Goal: Transaction & Acquisition: Purchase product/service

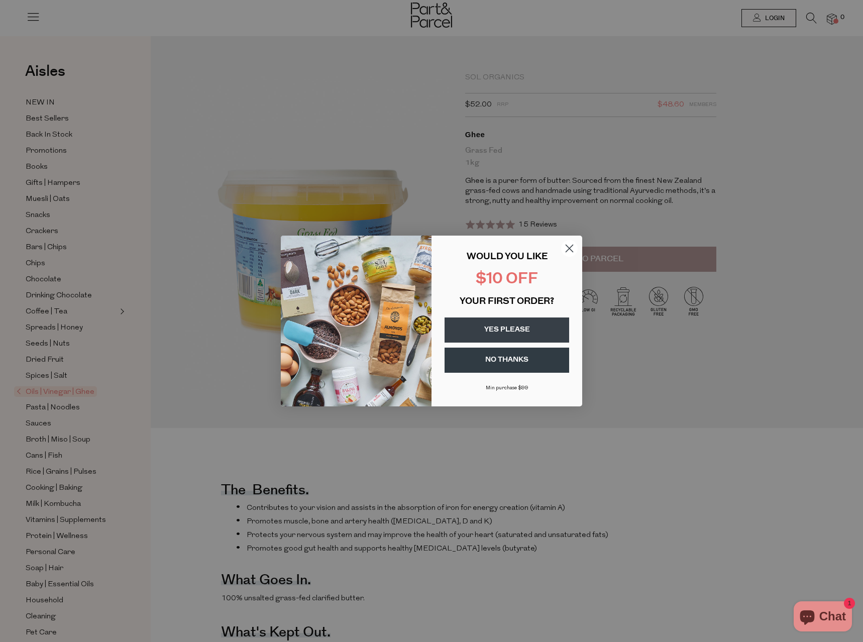
click at [566, 251] on icon "Close dialog" at bounding box center [569, 248] width 7 height 7
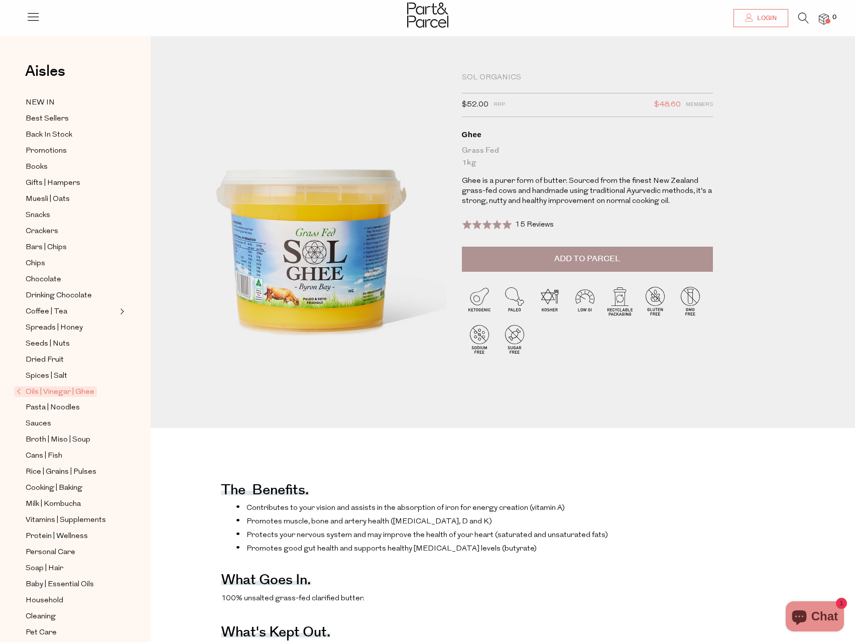
click at [755, 20] on span "Login" at bounding box center [766, 18] width 22 height 9
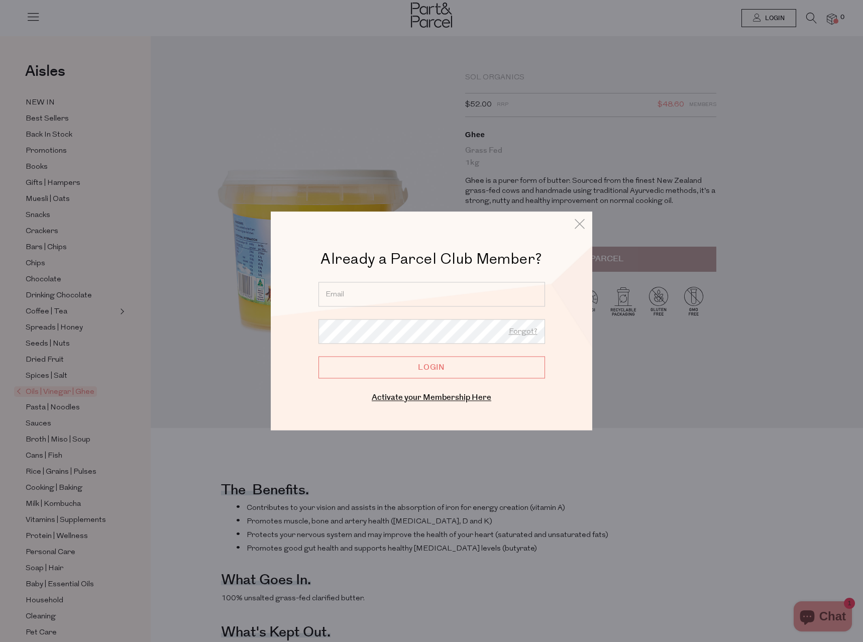
click at [430, 297] on input "email" at bounding box center [431, 294] width 226 height 25
type input "Cavillogroup@gmail.com"
click at [420, 400] on link "Activate your Membership Here" at bounding box center [432, 398] width 120 height 12
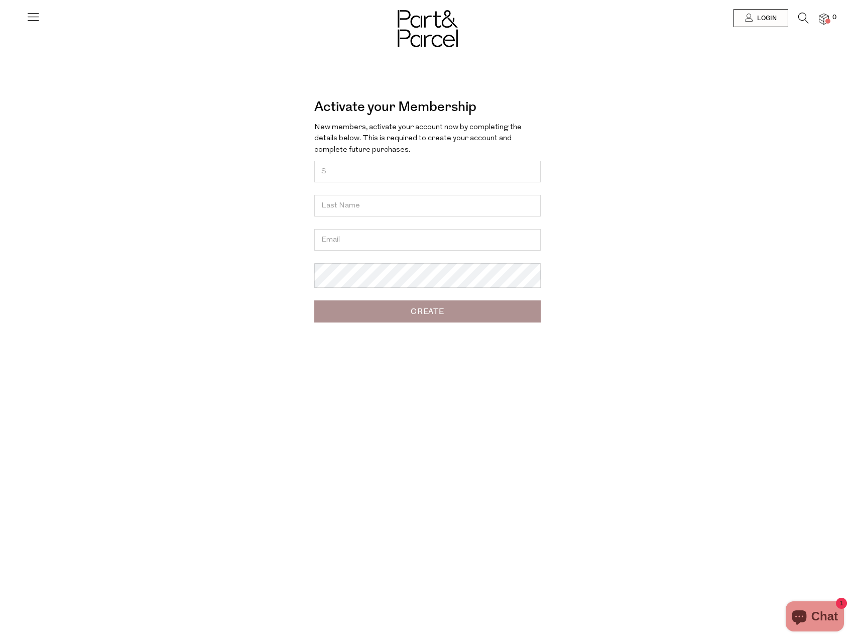
type input "Shaun"
type input "Murdoch"
type input "[EMAIL_ADDRESS][DOMAIN_NAME]"
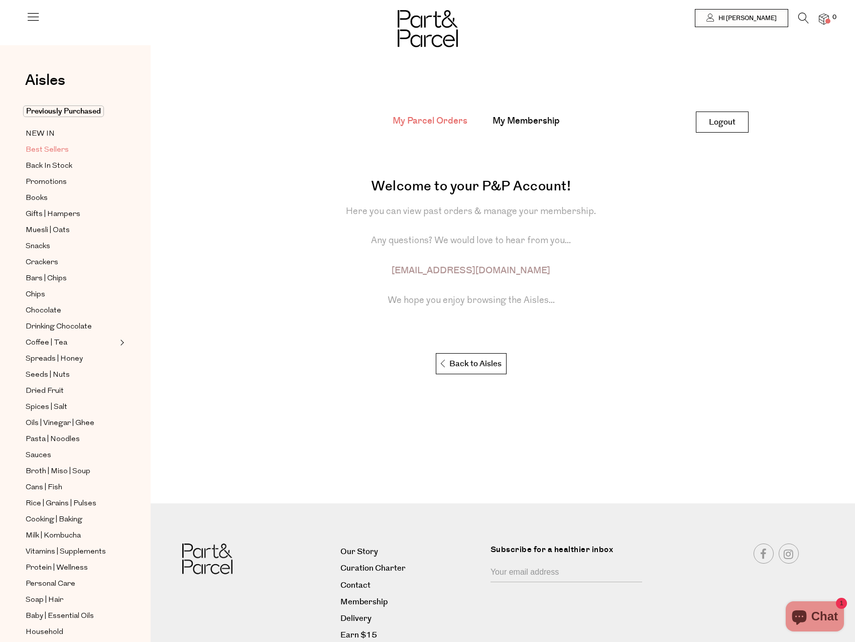
click at [58, 148] on span "Best Sellers" at bounding box center [47, 150] width 43 height 12
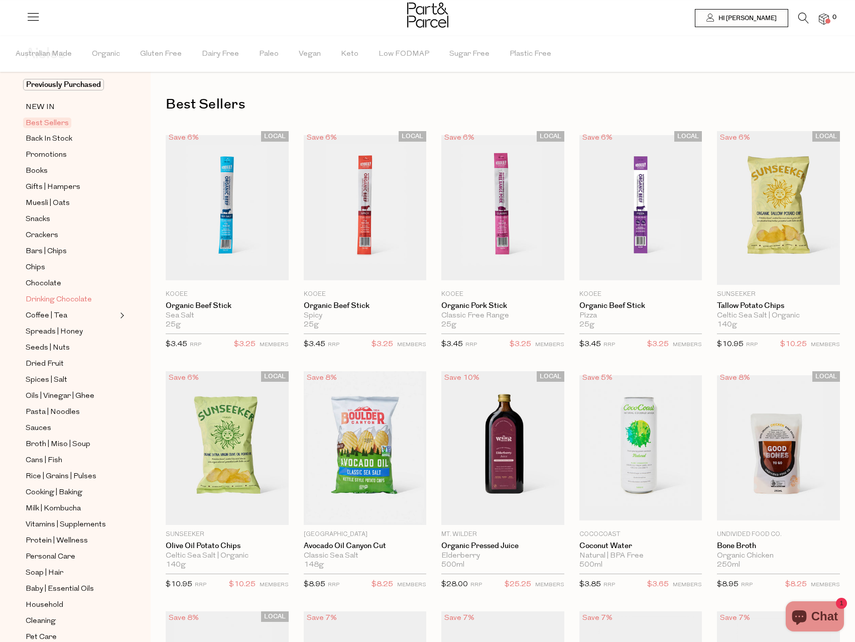
scroll to position [79, 0]
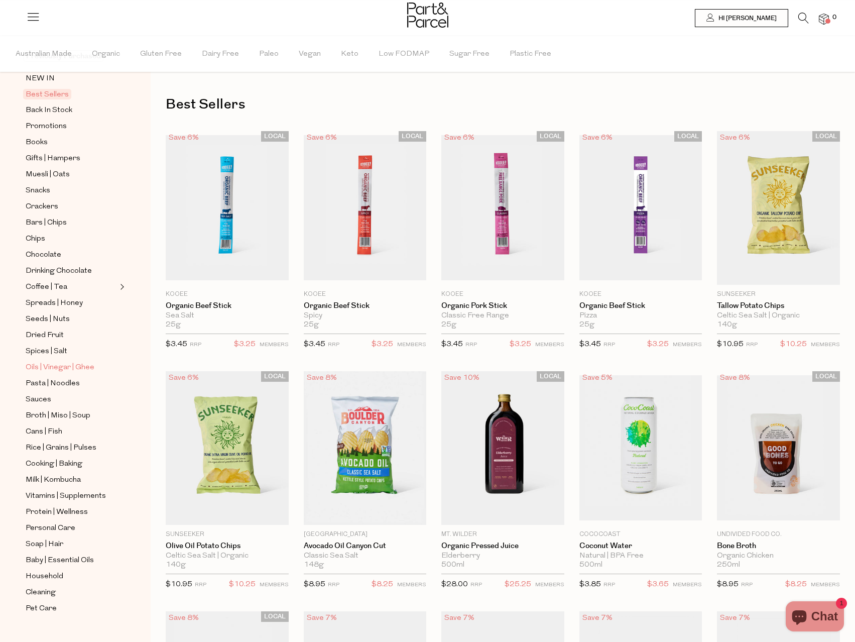
click at [56, 362] on span "Oils | Vinegar | Ghee" at bounding box center [60, 368] width 69 height 12
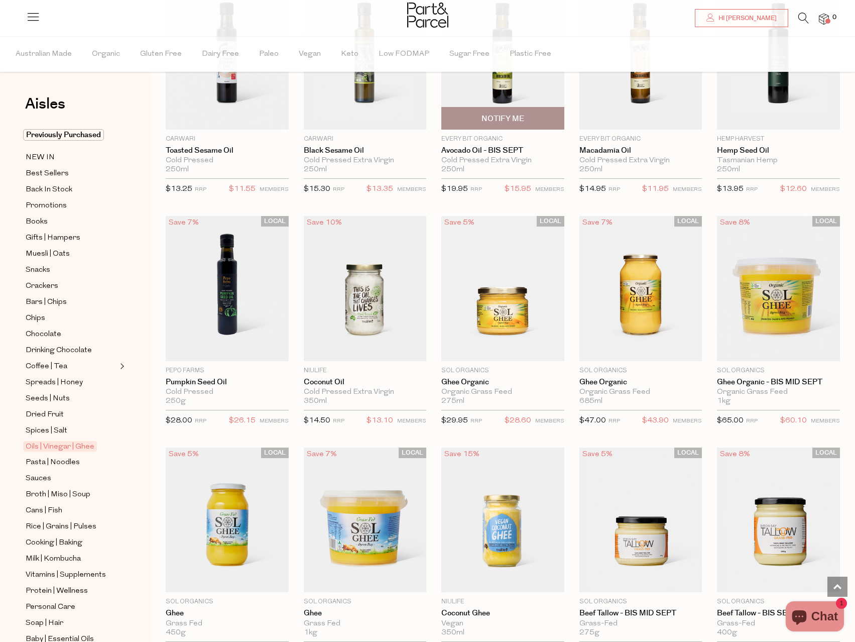
scroll to position [753, 0]
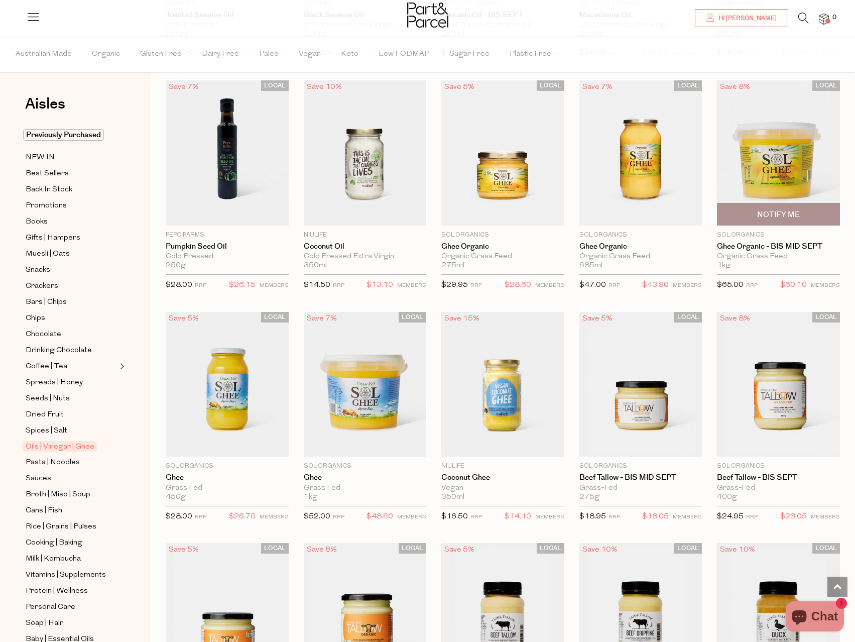
click at [778, 148] on img at bounding box center [778, 152] width 123 height 145
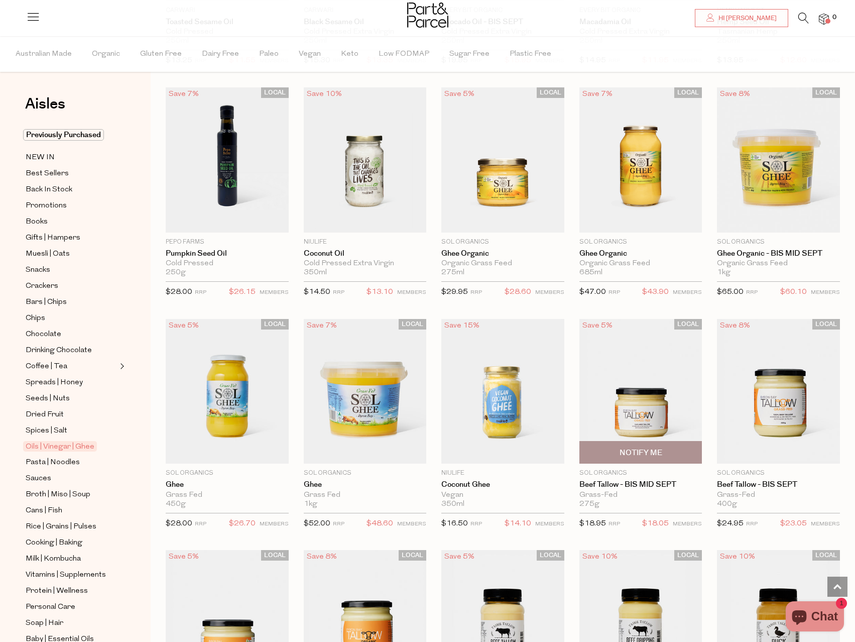
scroll to position [748, 0]
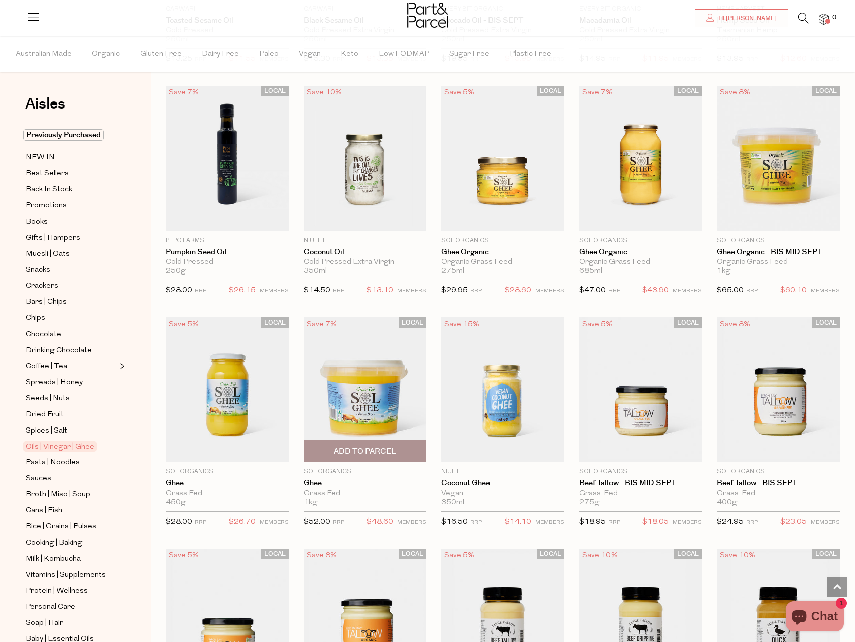
click at [385, 410] on img at bounding box center [365, 389] width 123 height 145
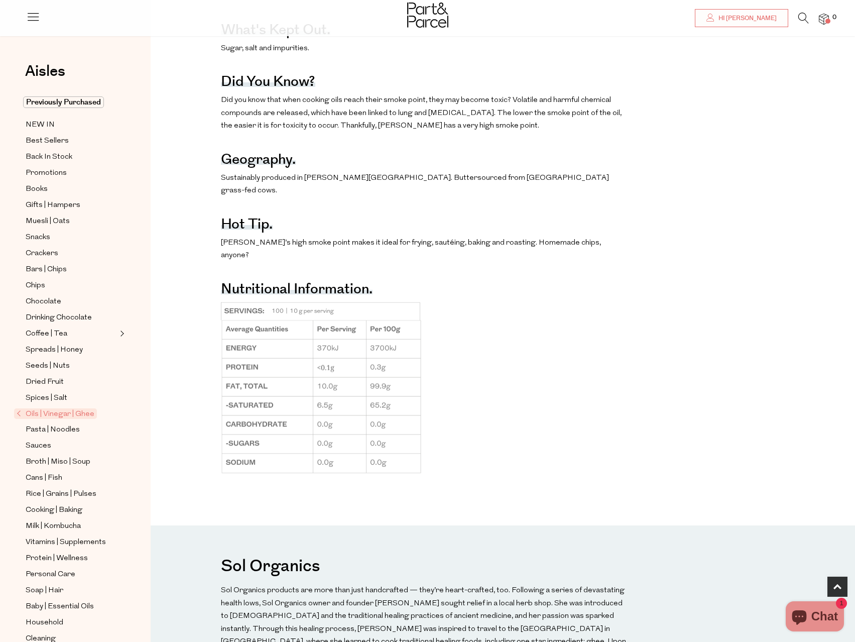
scroll to position [603, 0]
